Goal: Information Seeking & Learning: Learn about a topic

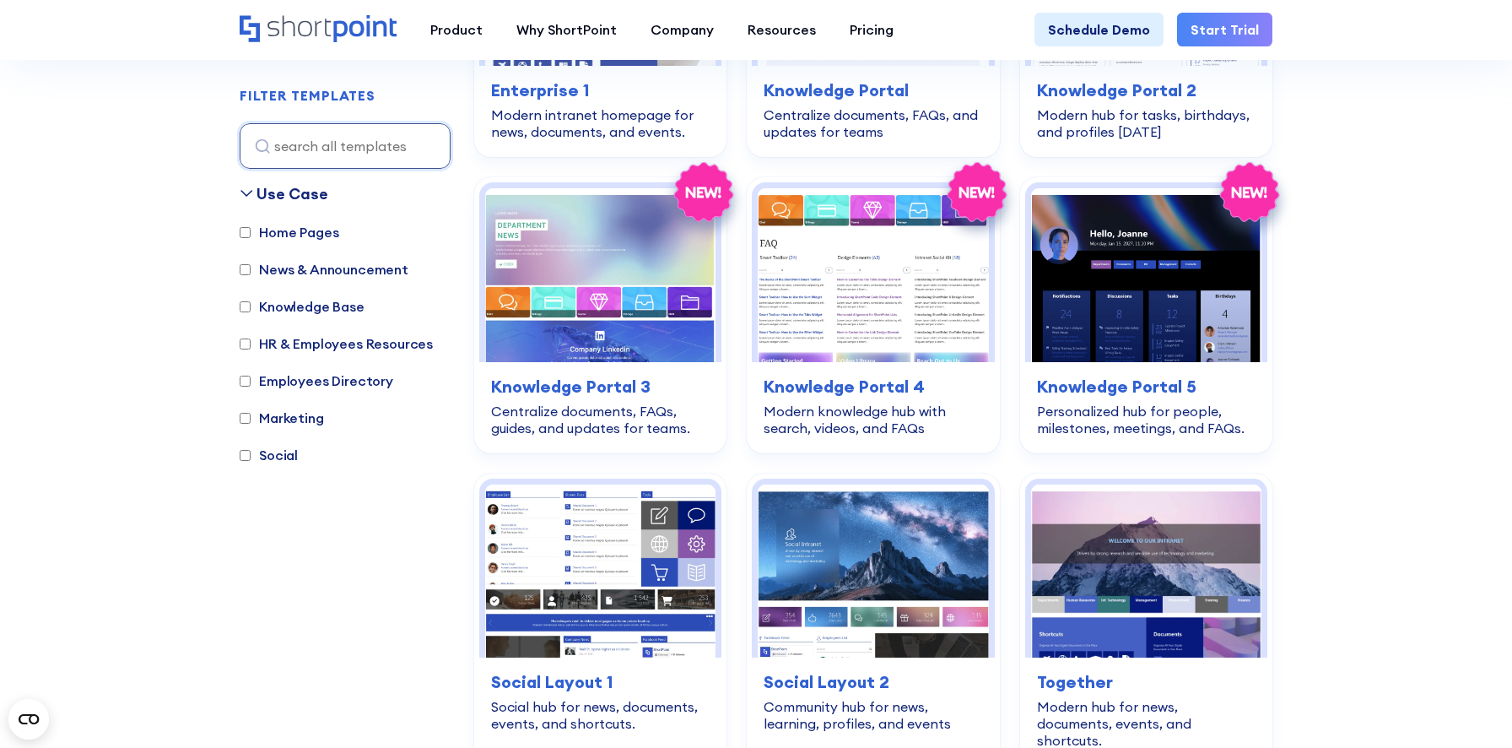
scroll to position [1399, 0]
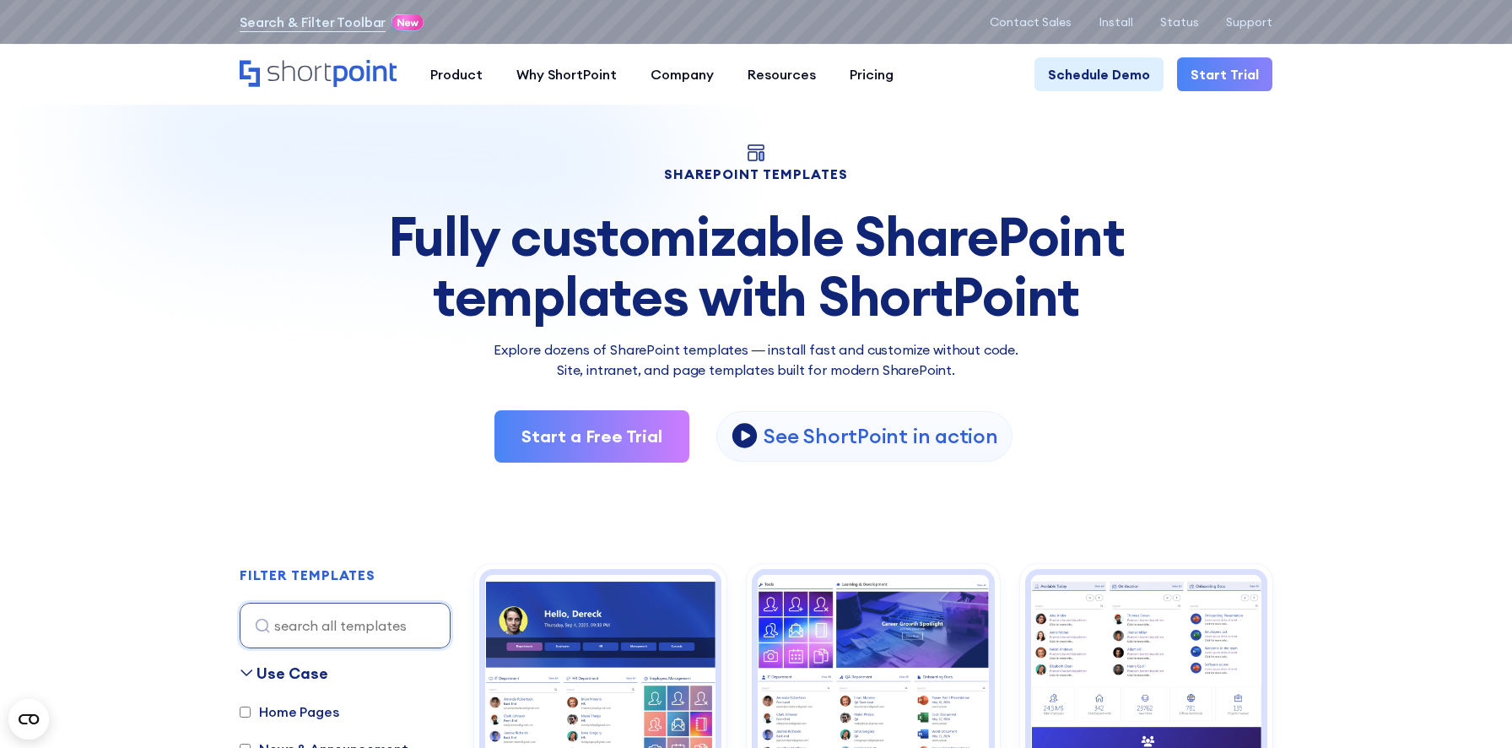
scroll to position [0, 0]
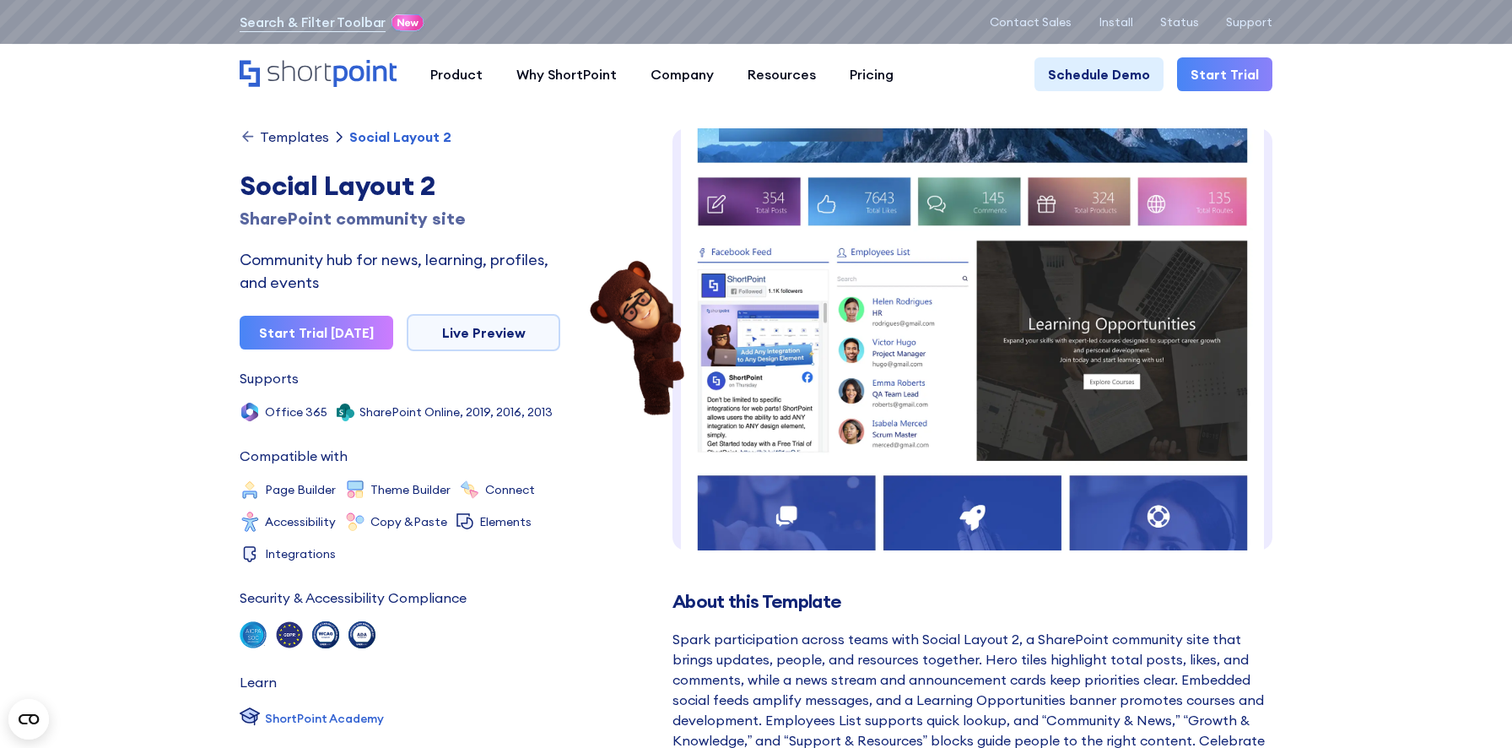
scroll to position [131, 0]
